Goal: Task Accomplishment & Management: Manage account settings

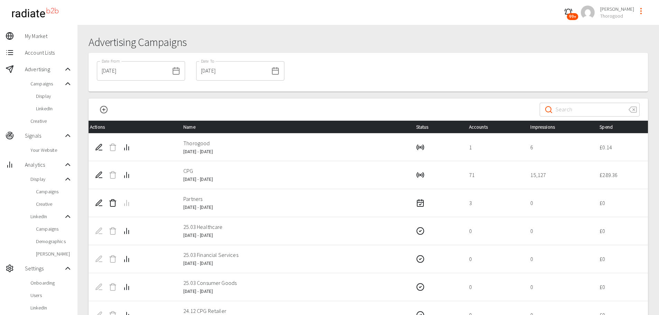
click at [39, 49] on span "Account Lists" at bounding box center [48, 52] width 47 height 8
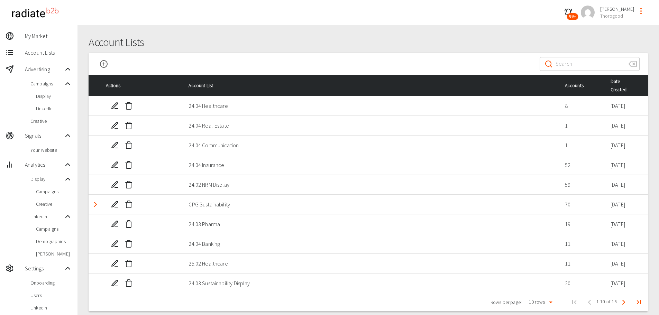
scroll to position [93, 0]
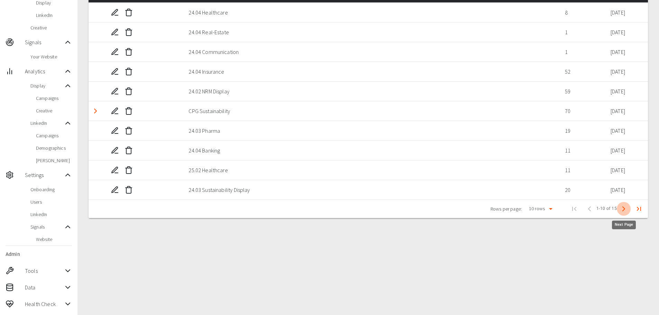
click at [624, 209] on icon "Next Page" at bounding box center [624, 209] width 8 height 8
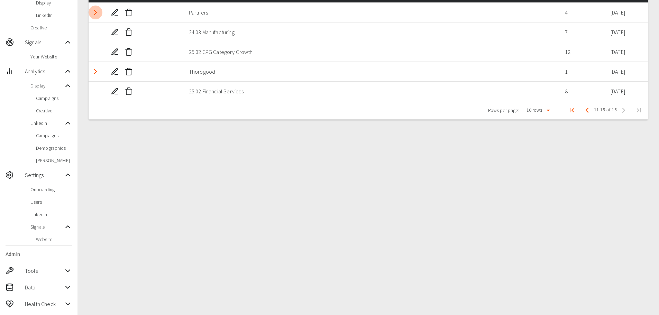
click at [96, 14] on icon "Detail panel visibility toggle" at bounding box center [95, 12] width 8 height 8
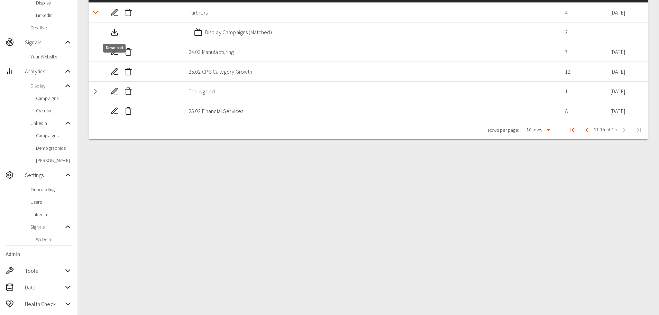
click at [114, 30] on icon "Download" at bounding box center [114, 32] width 8 height 8
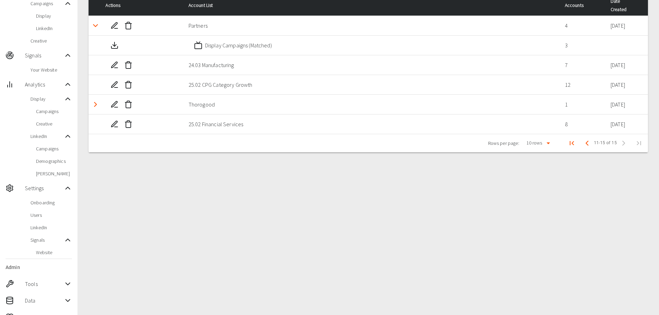
scroll to position [0, 0]
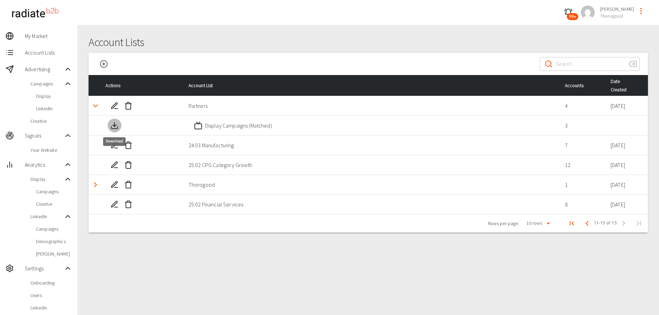
click at [115, 125] on line "Download" at bounding box center [115, 124] width 0 height 4
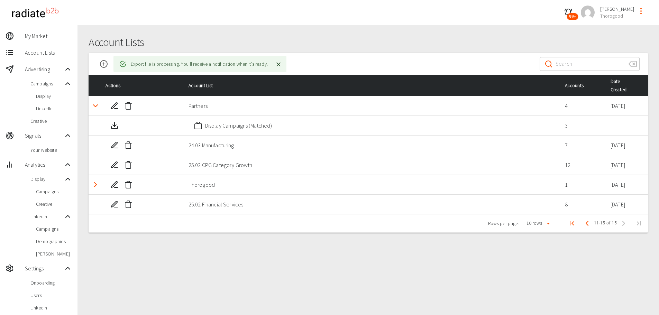
click at [578, 14] on span "99+" at bounding box center [572, 16] width 11 height 7
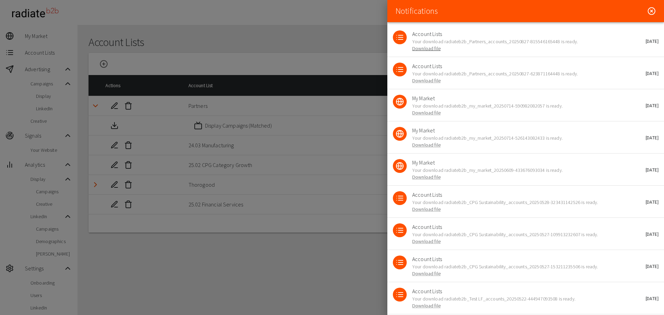
click at [418, 50] on link "Download file" at bounding box center [426, 48] width 28 height 6
click at [642, 11] on div "Notifications" at bounding box center [525, 11] width 277 height 22
click at [651, 11] on icon at bounding box center [652, 11] width 2 height 2
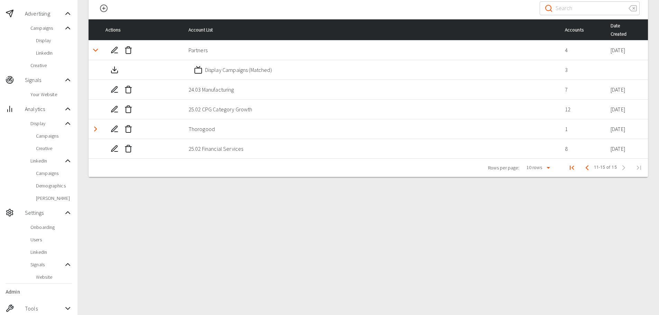
scroll to position [93, 0]
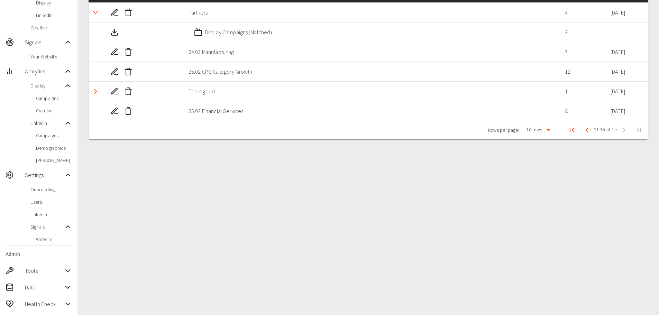
click at [51, 284] on span "Data" at bounding box center [44, 287] width 39 height 8
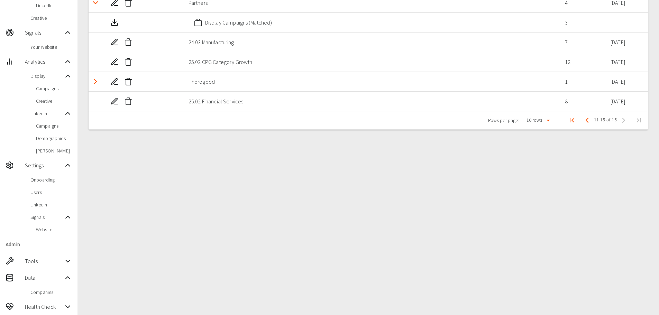
scroll to position [106, 0]
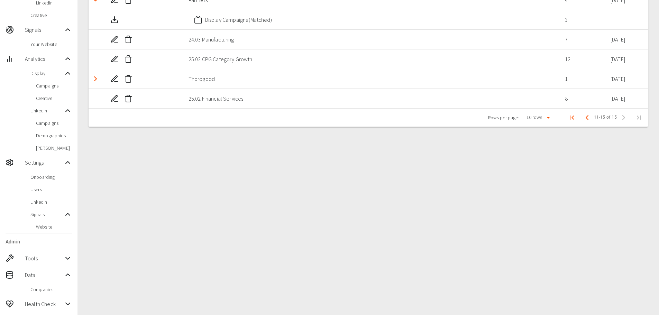
click at [48, 289] on span "Companies" at bounding box center [51, 289] width 42 height 7
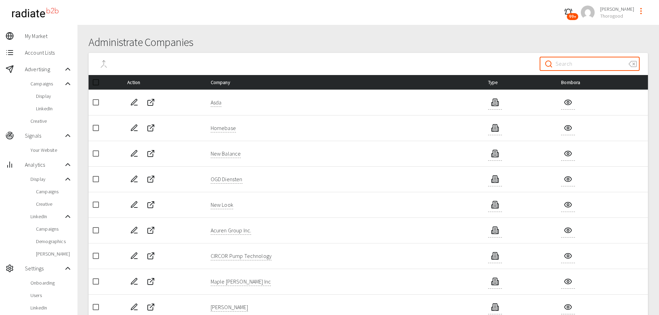
click at [578, 63] on input "Search" at bounding box center [589, 63] width 67 height 19
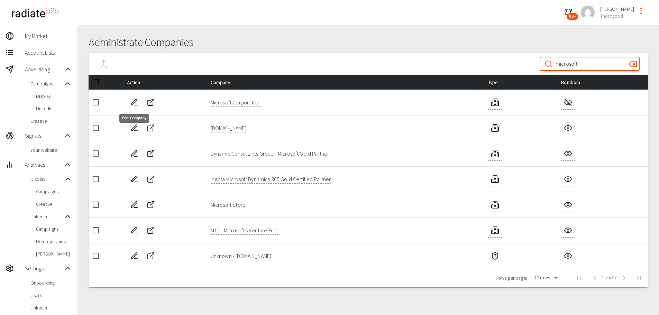
type input "microsoft"
click at [134, 102] on icon "Edit Company" at bounding box center [134, 102] width 6 height 6
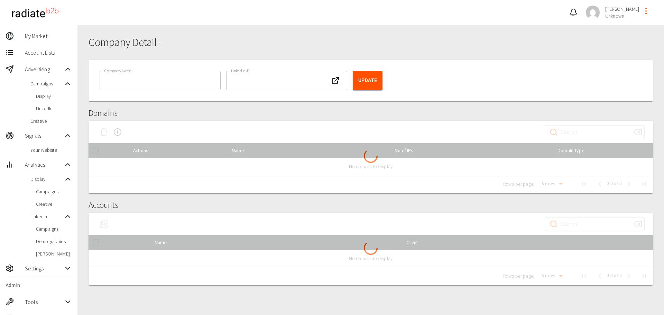
type input "Microsoft Corporation"
type input "Unknown"
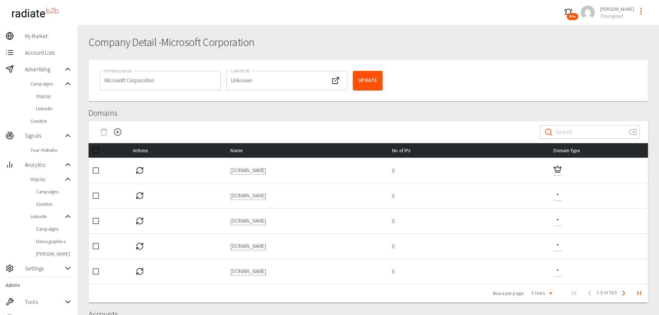
click at [137, 169] on icon "Refresh IPs" at bounding box center [140, 168] width 6 height 3
click at [622, 295] on icon "Next Page" at bounding box center [624, 293] width 8 height 8
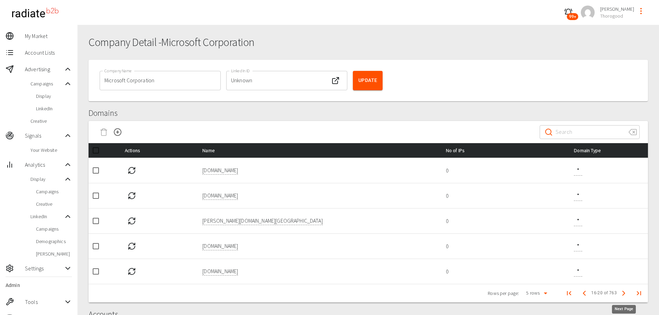
click at [622, 295] on icon "Next Page" at bounding box center [624, 293] width 8 height 8
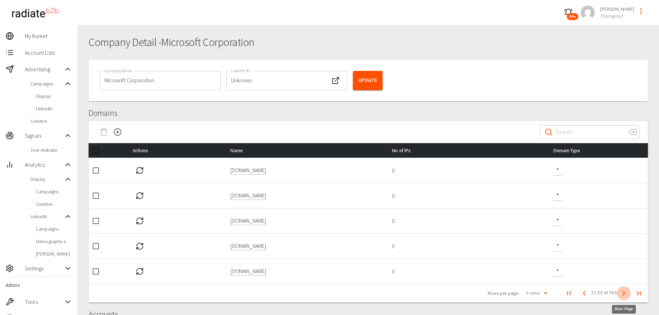
click at [622, 295] on icon "Next Page" at bounding box center [624, 293] width 8 height 8
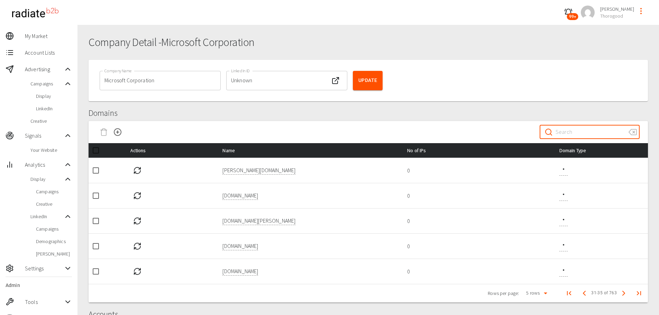
click at [591, 131] on input "Search" at bounding box center [589, 131] width 67 height 19
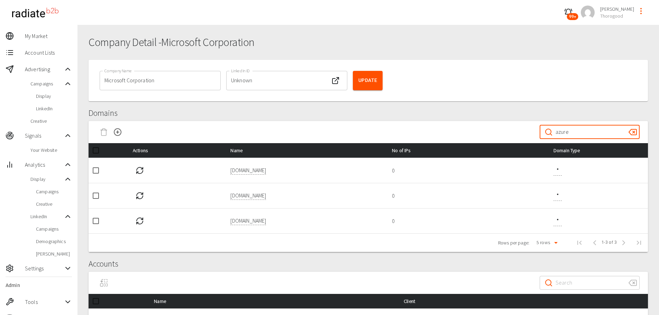
type input "azure"
drag, startPoint x: 589, startPoint y: 134, endPoint x: 474, endPoint y: 126, distance: 115.5
click at [474, 127] on div "​ azure ​" at bounding box center [368, 132] width 559 height 22
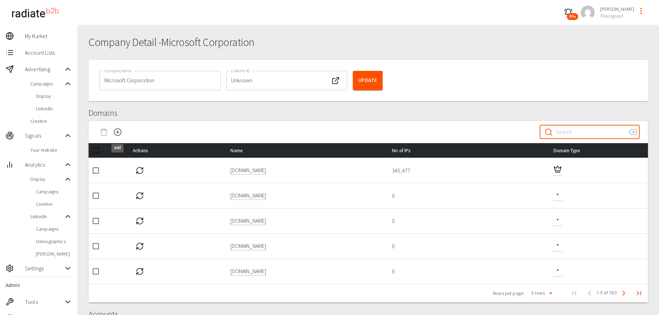
click at [119, 131] on icon "Add" at bounding box center [117, 132] width 8 height 8
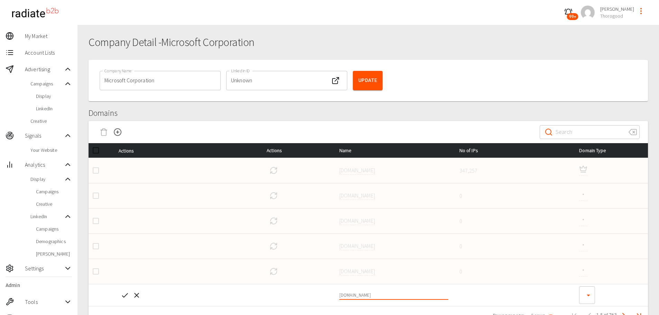
type input "azure.com"
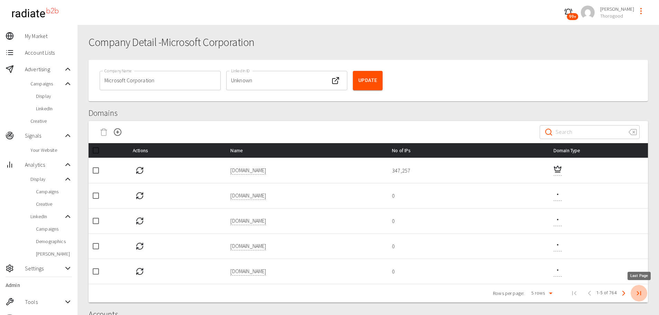
click at [637, 292] on icon "Last Page" at bounding box center [639, 293] width 8 height 8
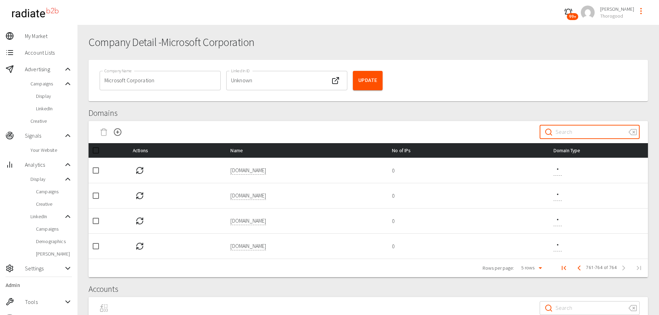
click at [593, 138] on input "Search" at bounding box center [589, 131] width 67 height 19
click at [136, 221] on icon "Refresh IPs" at bounding box center [140, 221] width 8 height 8
click at [562, 268] on icon "First Page" at bounding box center [564, 268] width 8 height 8
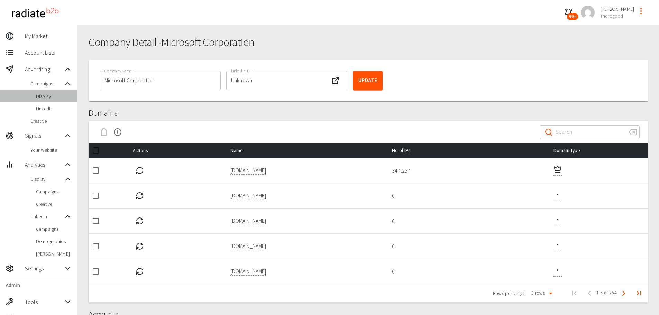
click at [43, 92] on div "Display" at bounding box center [38, 96] width 77 height 12
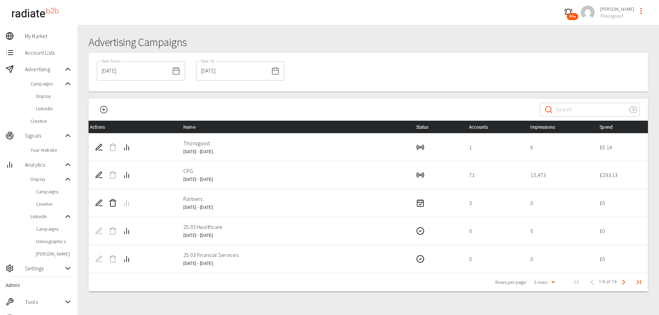
click at [43, 52] on span "Account Lists" at bounding box center [48, 52] width 47 height 8
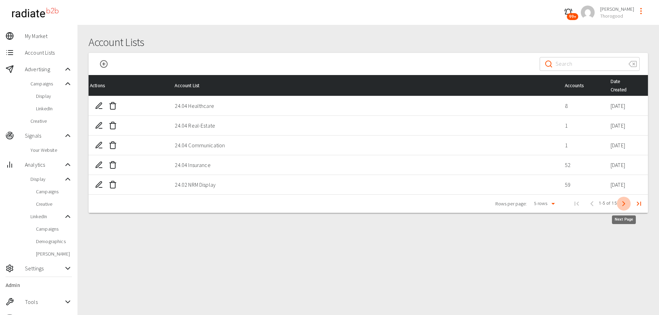
click at [621, 203] on icon "Next Page" at bounding box center [624, 204] width 8 height 8
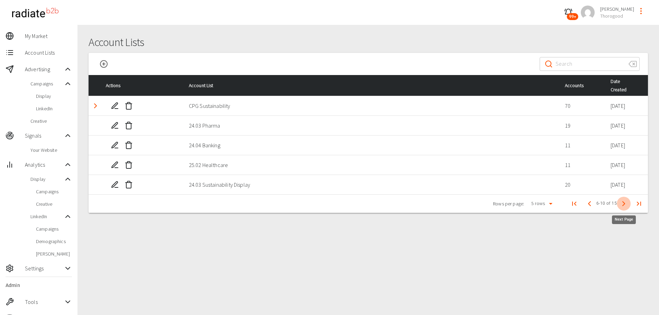
click at [621, 203] on icon "Next Page" at bounding box center [624, 204] width 8 height 8
click at [94, 106] on icon "Detail panel visibility toggle" at bounding box center [95, 106] width 8 height 8
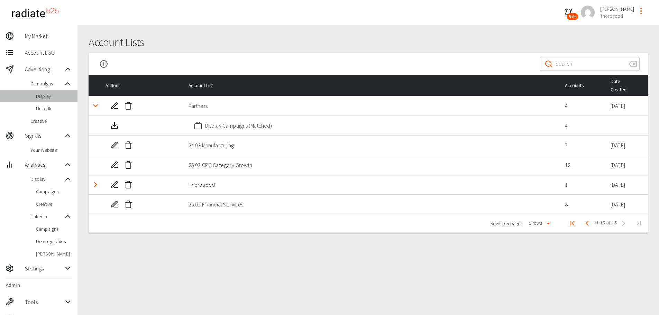
click at [45, 98] on span "Display" at bounding box center [54, 96] width 36 height 7
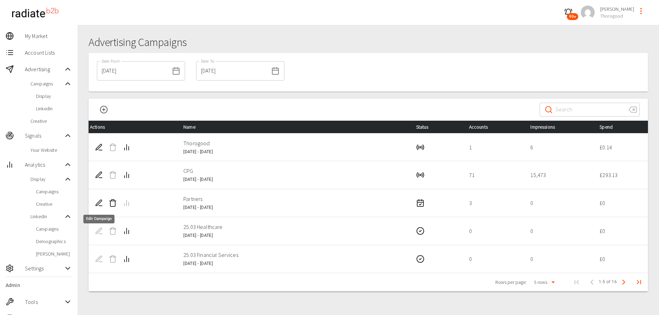
click at [97, 205] on icon "Edit Campaign" at bounding box center [99, 203] width 8 height 8
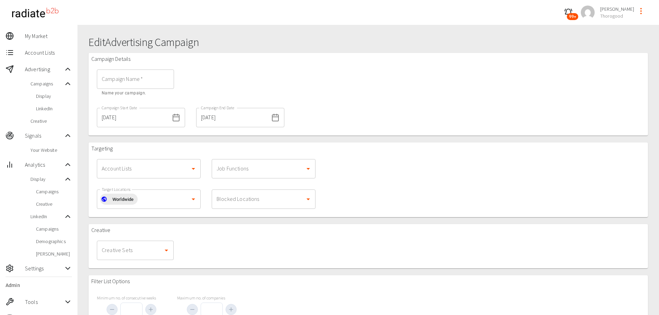
type input "Partners"
type input "1000"
type input "10"
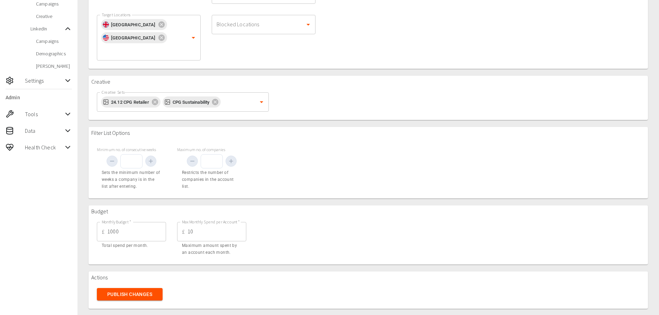
scroll to position [193, 0]
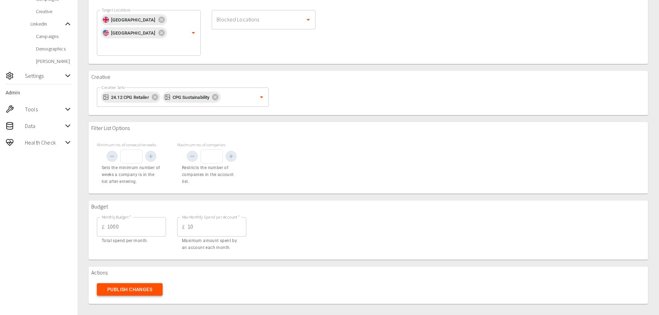
click at [127, 290] on button "Publish Changes" at bounding box center [130, 289] width 66 height 13
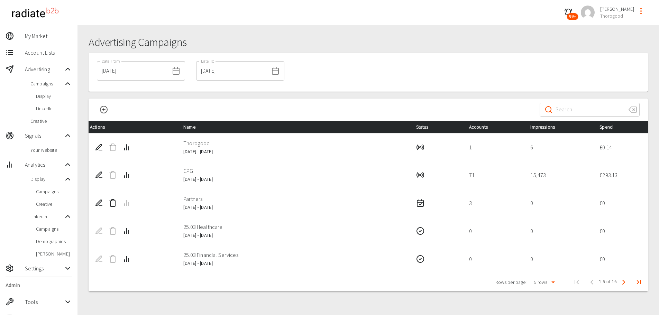
click at [306, 203] on p "Partners" at bounding box center [293, 199] width 221 height 8
click at [46, 97] on span "Display" at bounding box center [54, 96] width 36 height 7
click at [99, 204] on icon "Edit Campaign" at bounding box center [99, 203] width 8 height 8
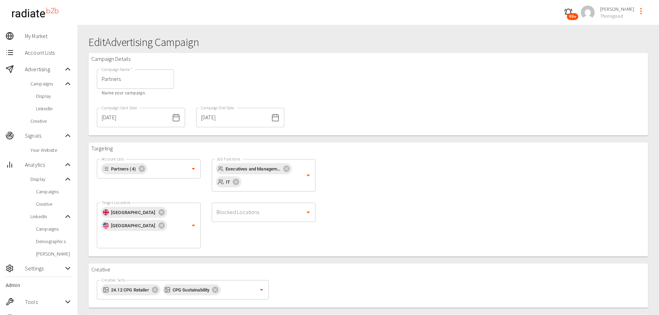
click at [235, 120] on input "28/09/2025" at bounding box center [232, 117] width 72 height 19
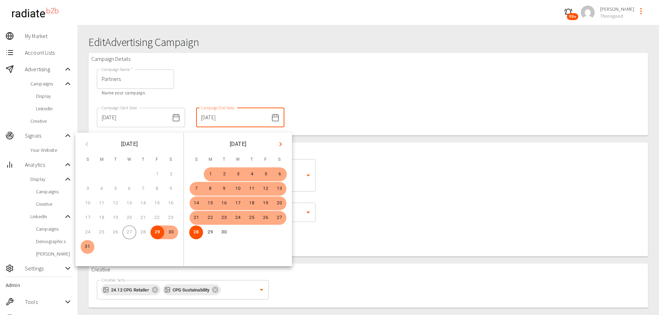
click at [281, 144] on icon "Next month" at bounding box center [280, 144] width 8 height 8
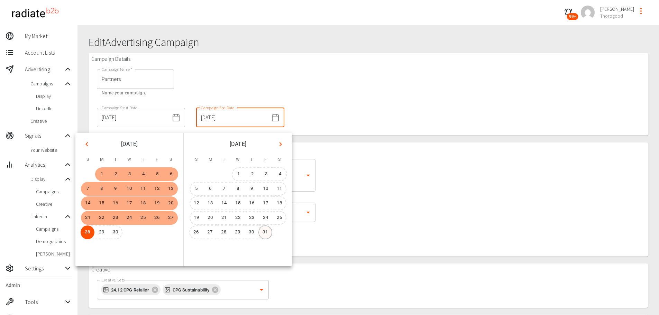
click at [262, 232] on button "31" at bounding box center [265, 233] width 14 height 14
type input "31/10/2025"
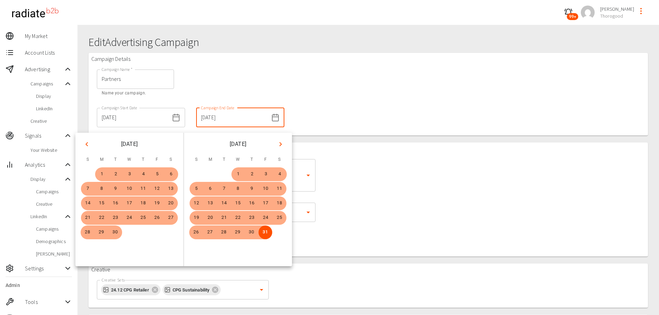
click at [350, 227] on div "Targeting Account Lists Partners (4) Account Lists Job Functions Executives and…" at bounding box center [368, 200] width 559 height 114
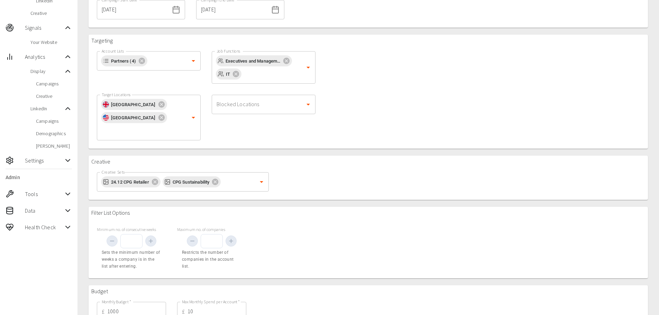
scroll to position [193, 0]
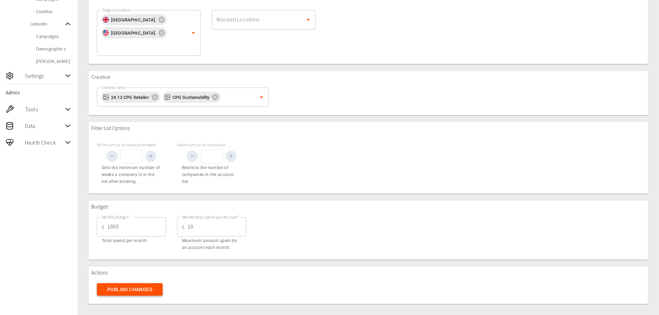
click at [135, 291] on button "Publish Changes" at bounding box center [130, 289] width 66 height 13
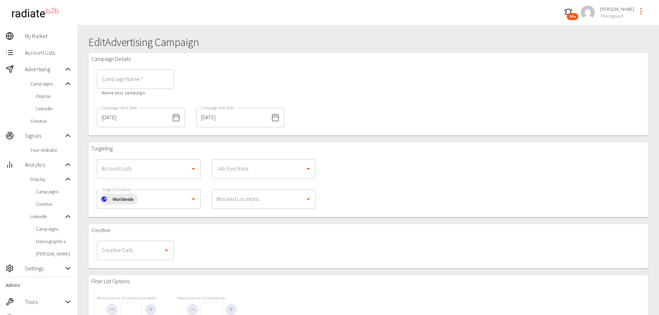
type input "CPG"
type input "1000"
type input "5"
